Goal: Task Accomplishment & Management: Use online tool/utility

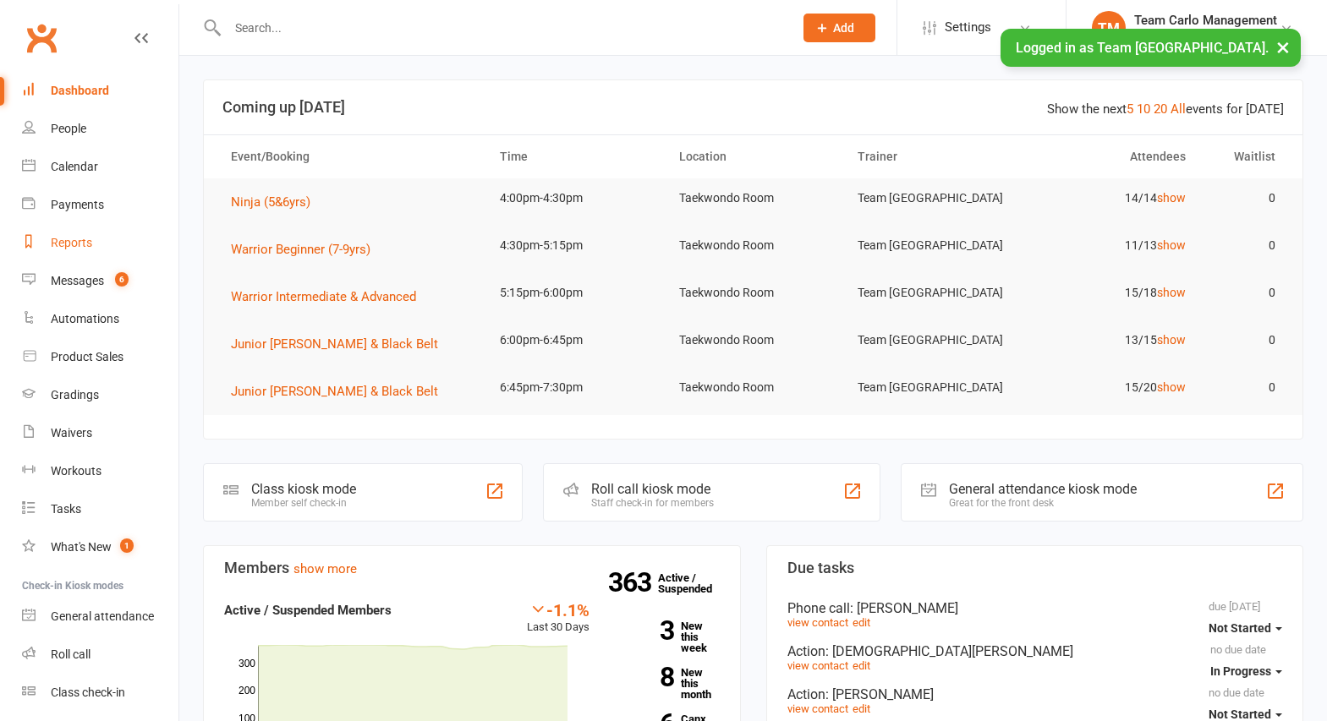
click at [71, 243] on div "Reports" at bounding box center [71, 243] width 41 height 14
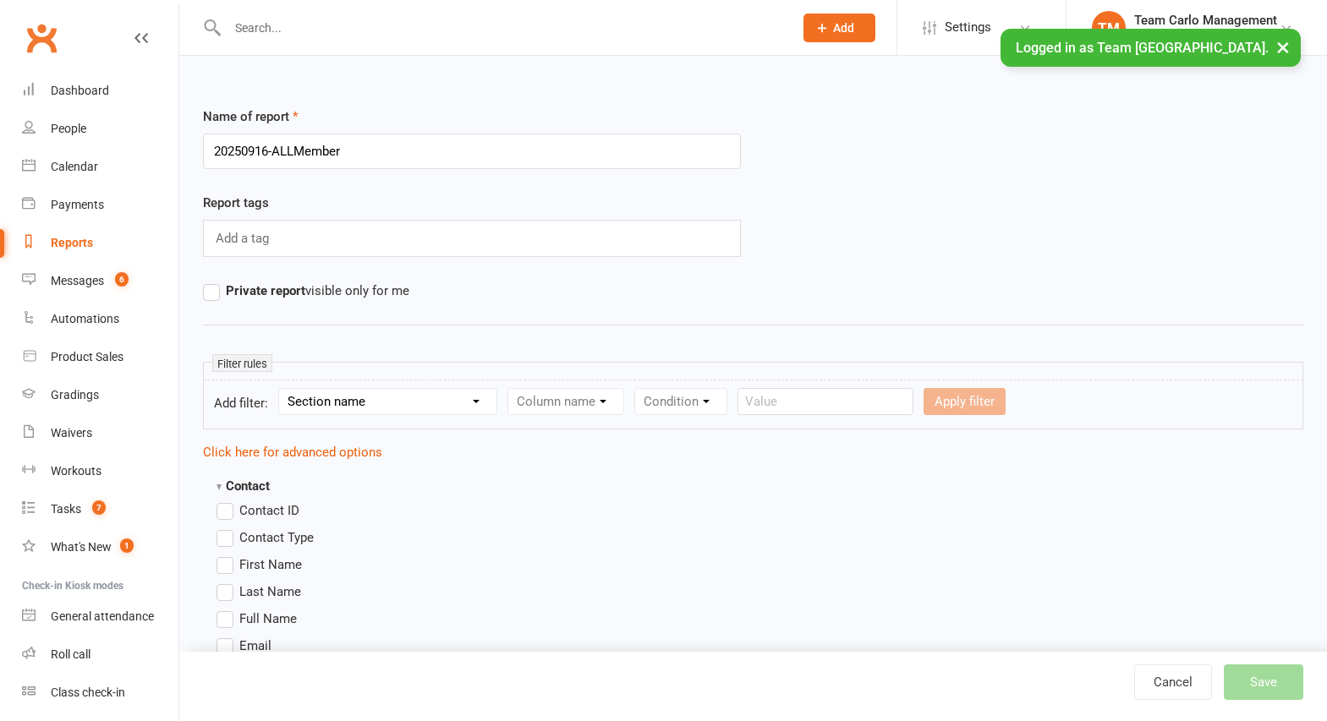
type input "20250916-ALLMembers"
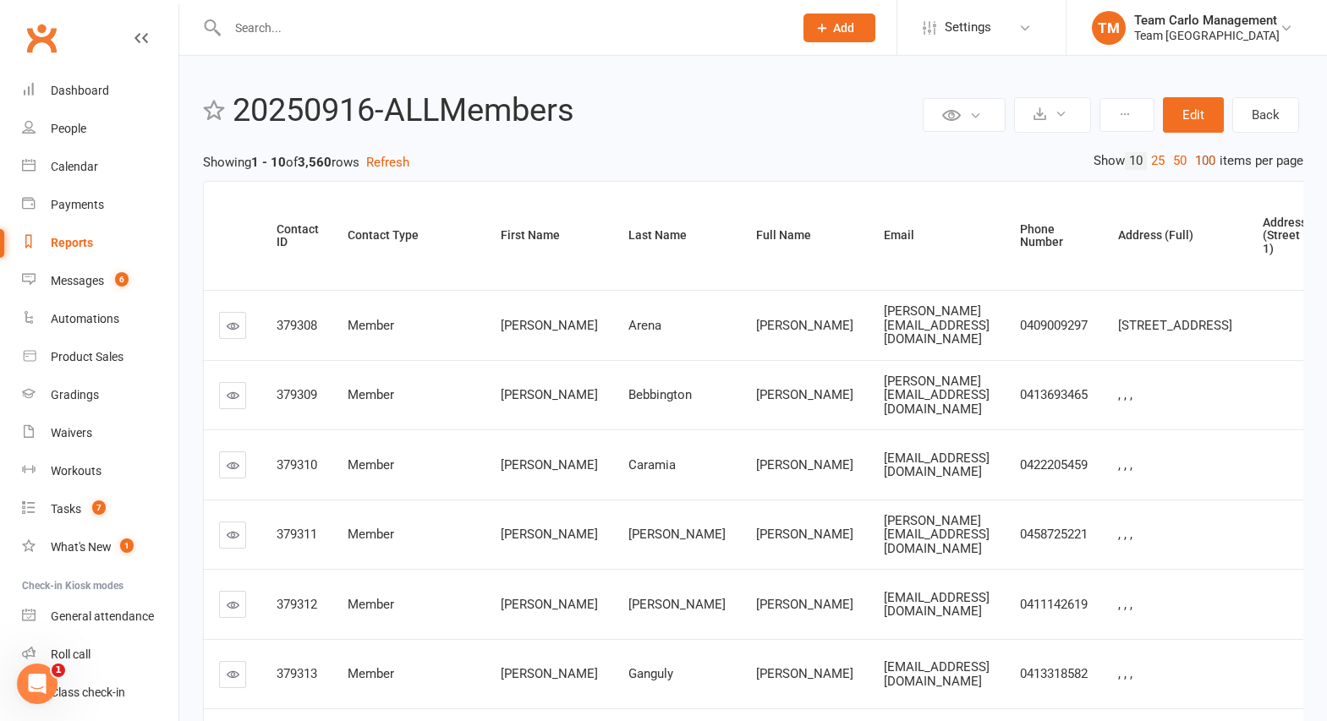
click at [1201, 161] on link "100" at bounding box center [1204, 161] width 29 height 18
